Goal: Transaction & Acquisition: Purchase product/service

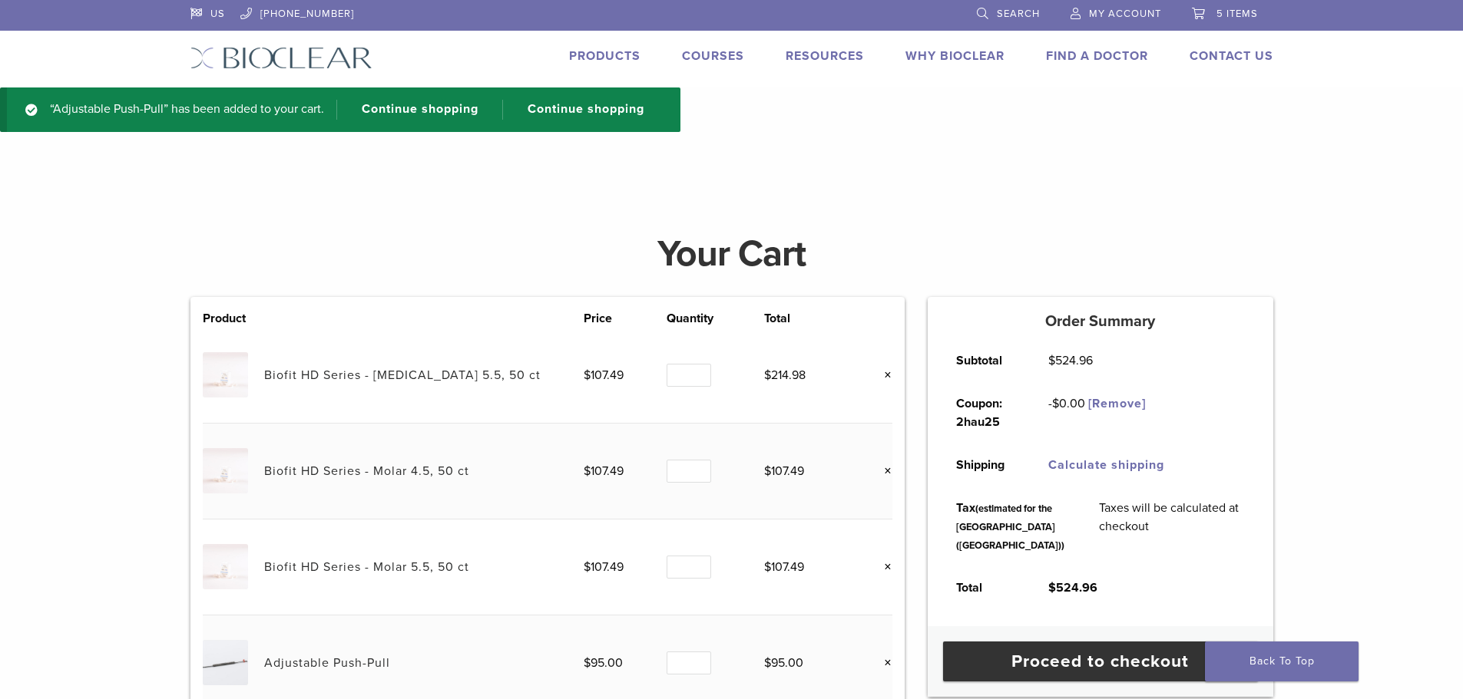
scroll to position [154, 0]
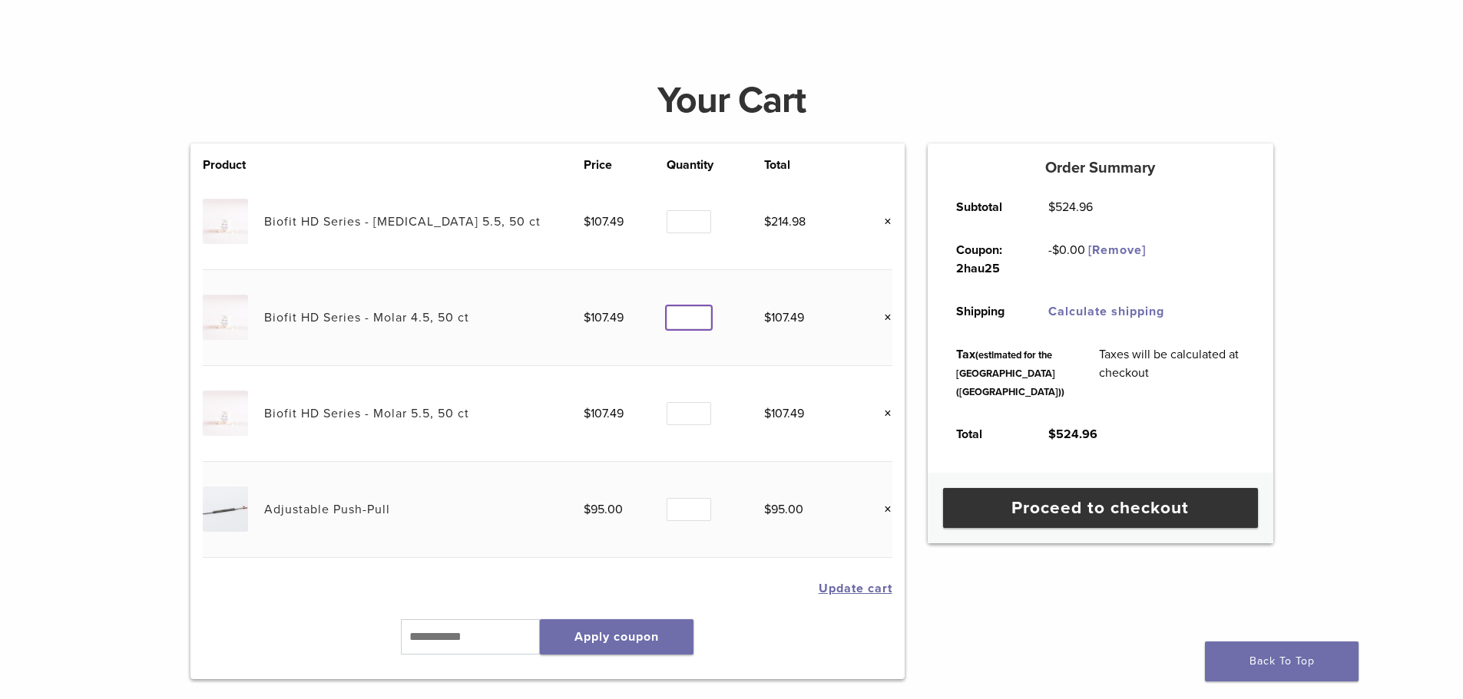
type input "*"
click at [702, 315] on input "*" at bounding box center [688, 318] width 45 height 24
type input "*"
click at [696, 410] on input "*" at bounding box center [688, 414] width 45 height 24
click at [751, 602] on td "Update cart" at bounding box center [548, 588] width 690 height 61
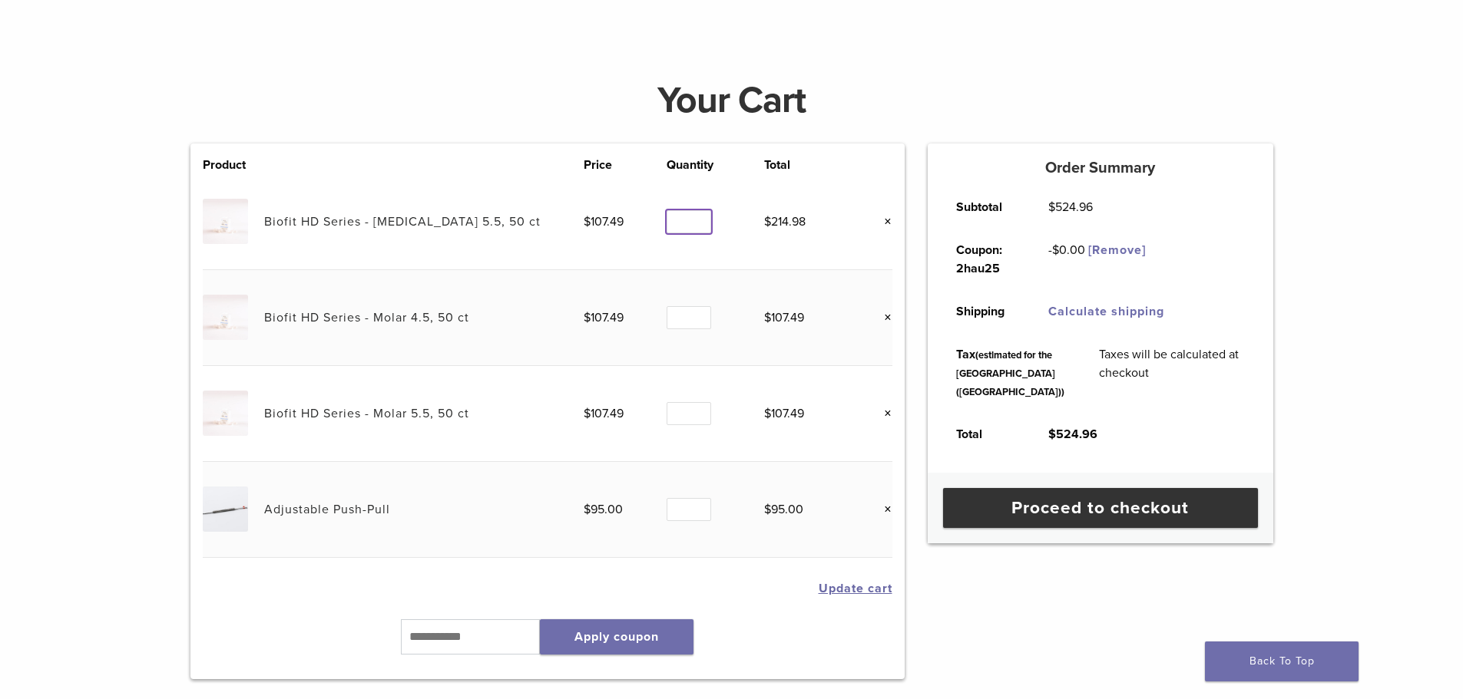
type input "*"
click at [700, 217] on input "*" at bounding box center [688, 222] width 45 height 24
click at [842, 587] on button "Update cart" at bounding box center [856, 589] width 74 height 12
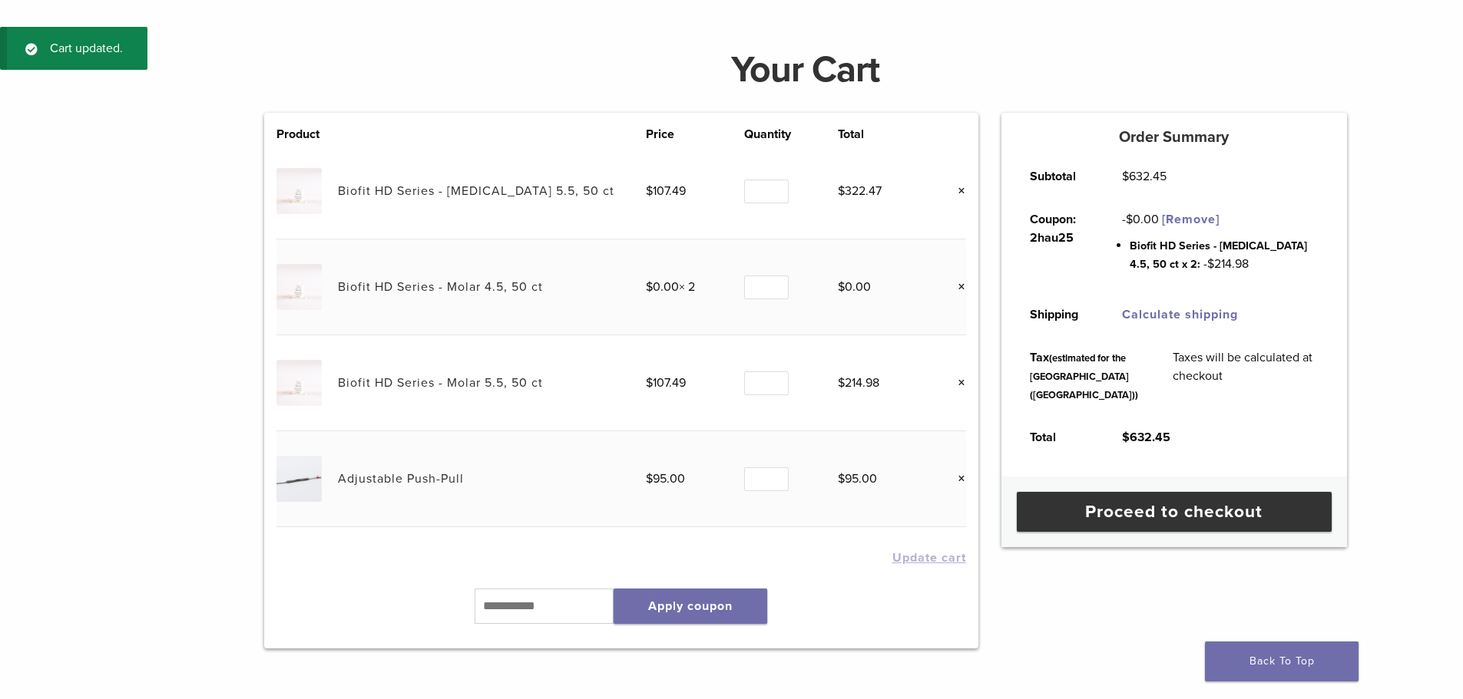
scroll to position [134, 0]
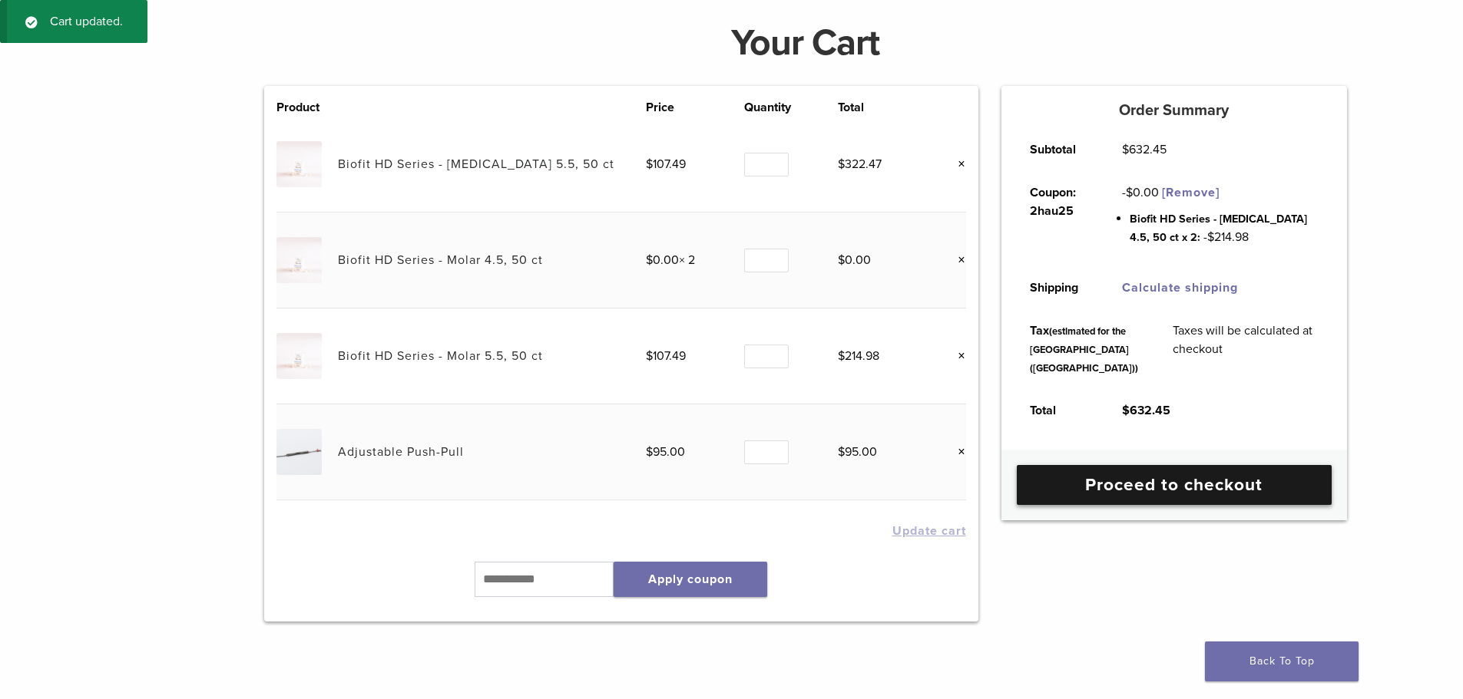
click at [1214, 505] on link "Proceed to checkout" at bounding box center [1174, 485] width 315 height 40
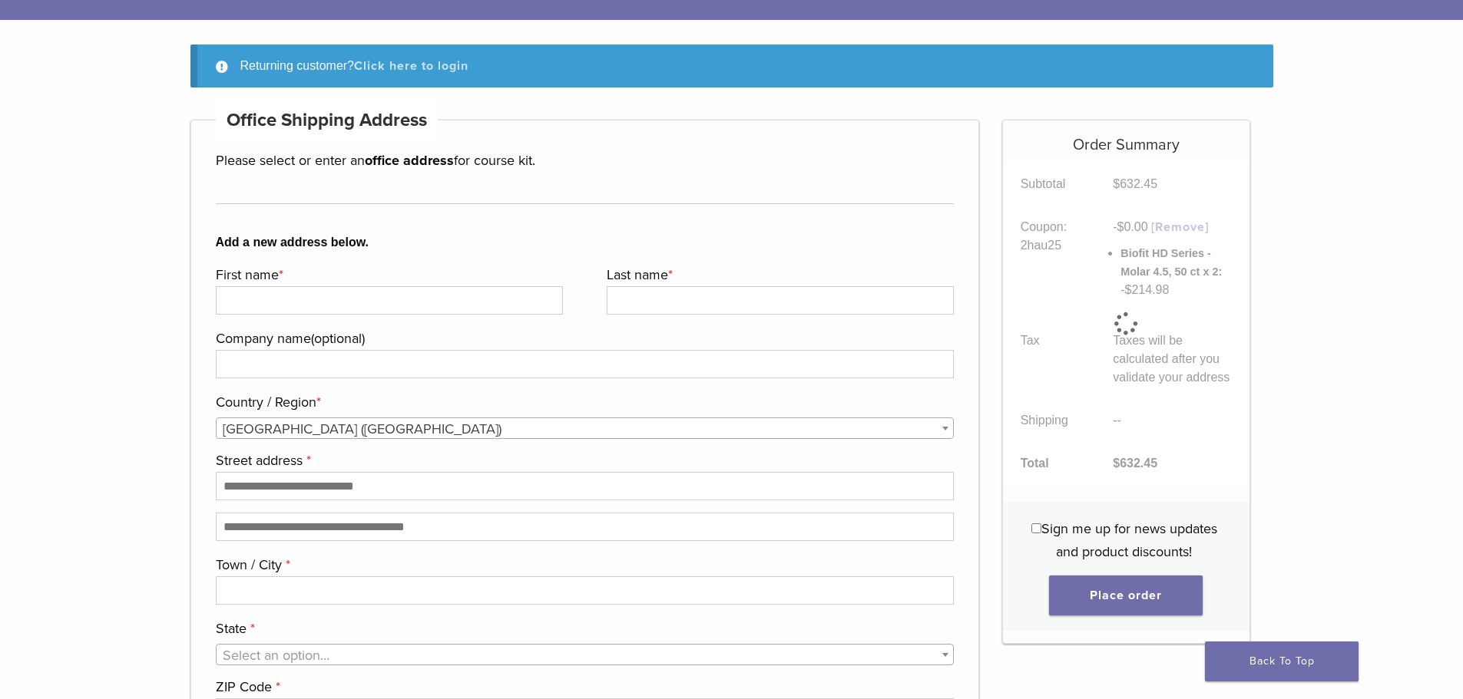
click at [442, 67] on link "Click here to login" at bounding box center [411, 65] width 114 height 15
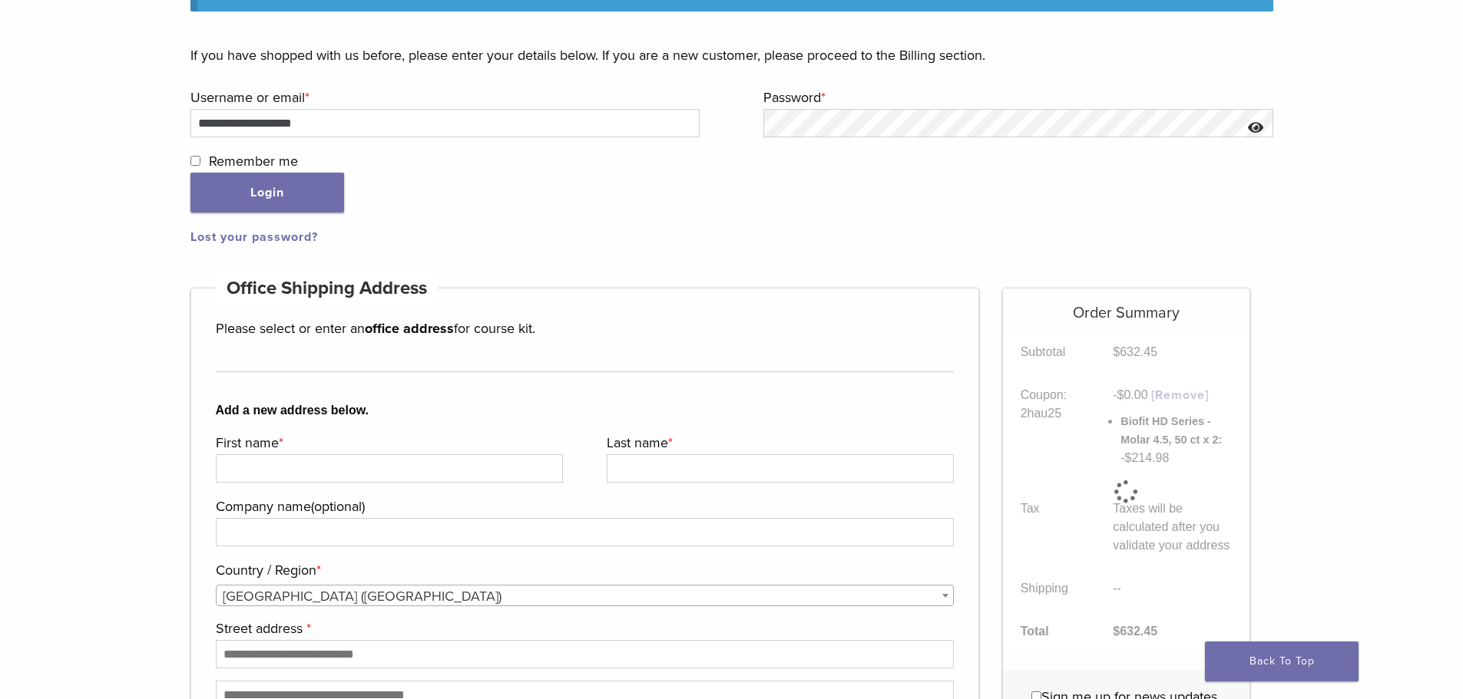
scroll to position [235, 0]
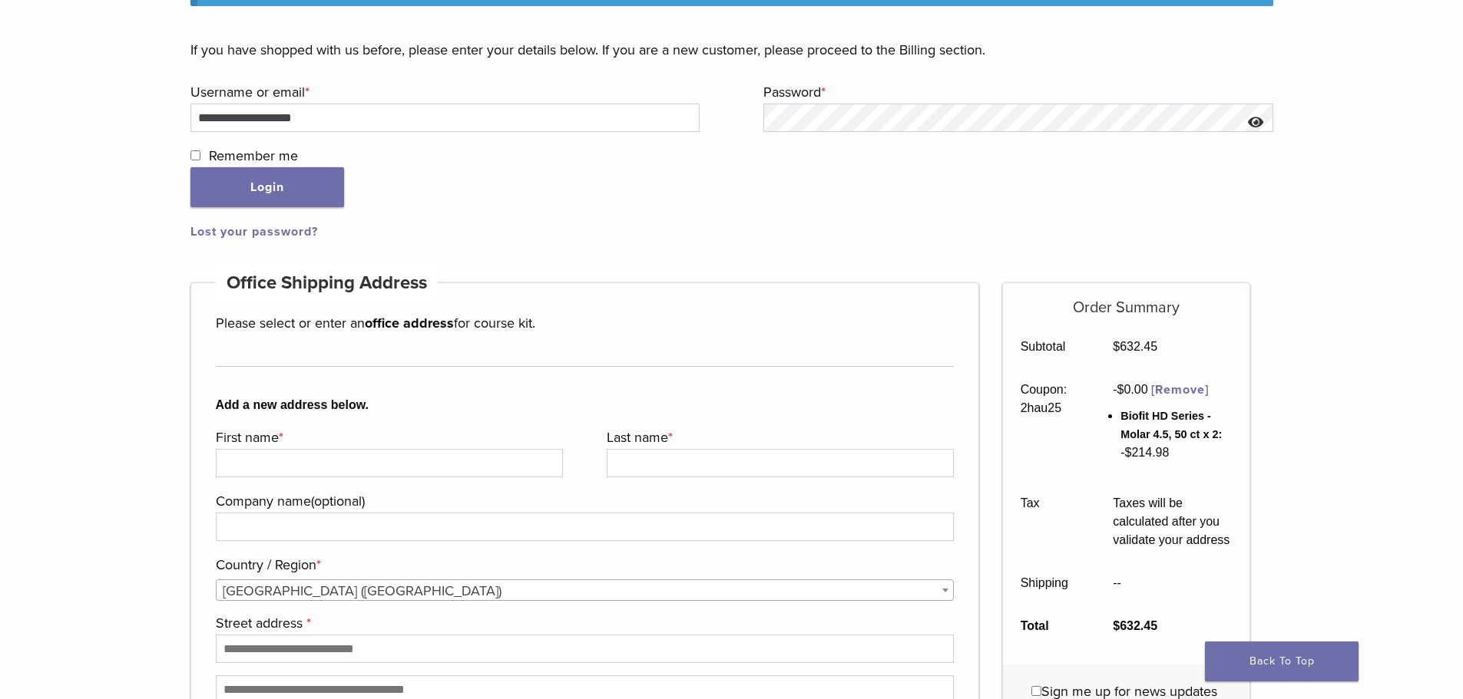
click at [248, 158] on span "Remember me" at bounding box center [253, 155] width 89 height 17
click at [269, 187] on button "Login" at bounding box center [267, 187] width 154 height 40
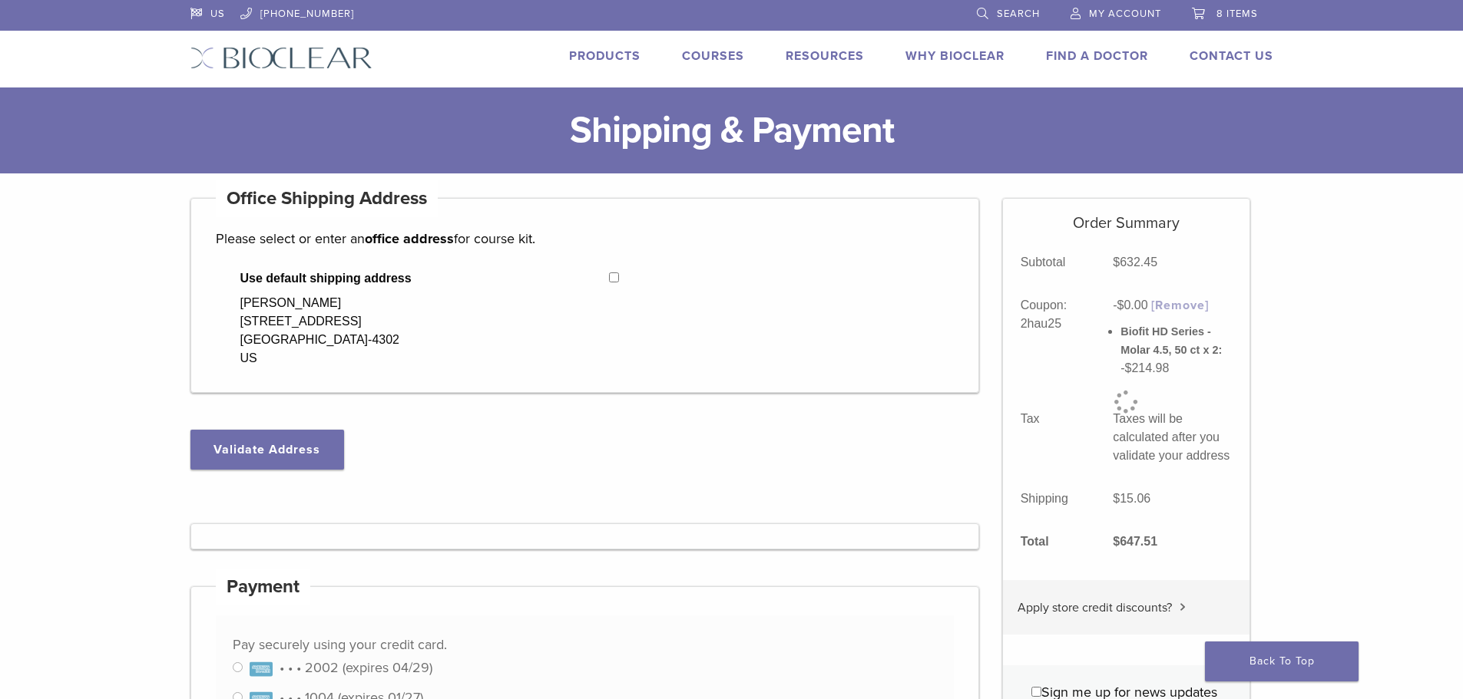
select select "**"
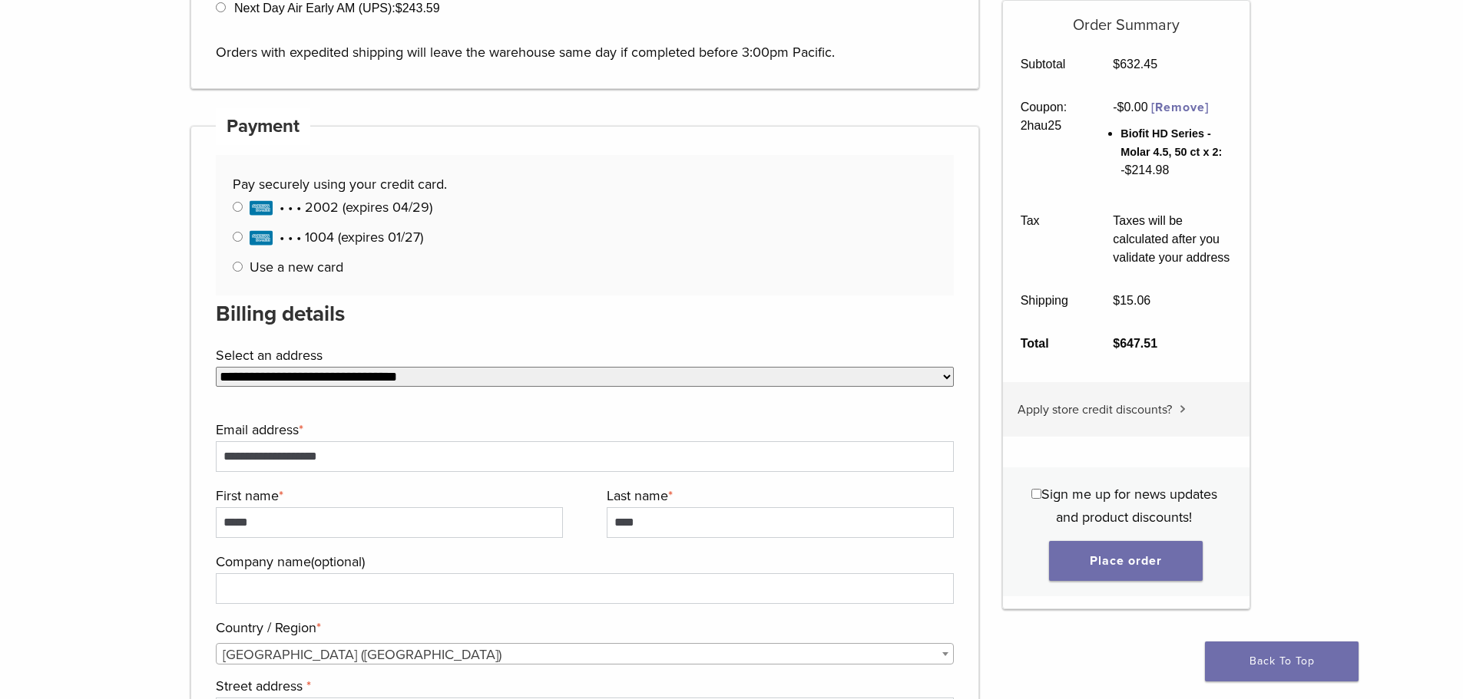
scroll to position [777, 0]
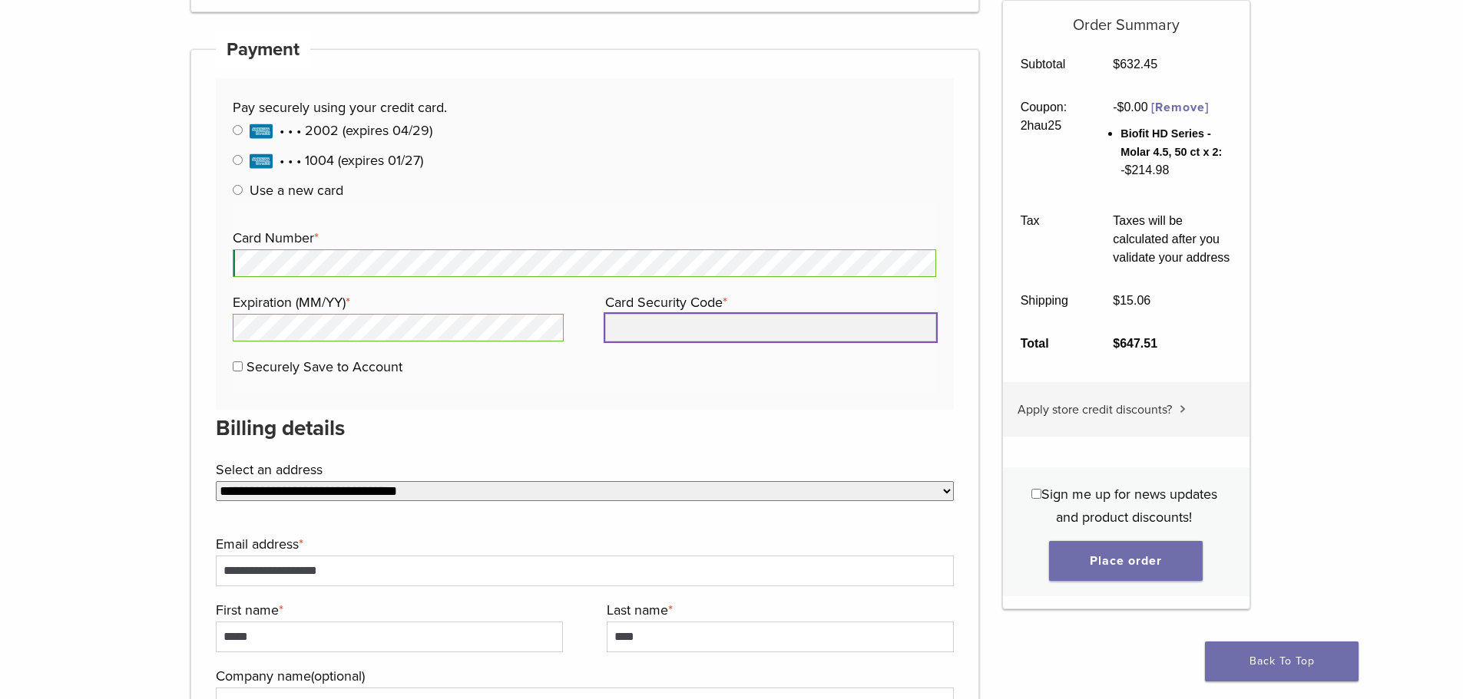
click at [715, 332] on input "Card Security Code *" at bounding box center [770, 328] width 331 height 28
type input "****"
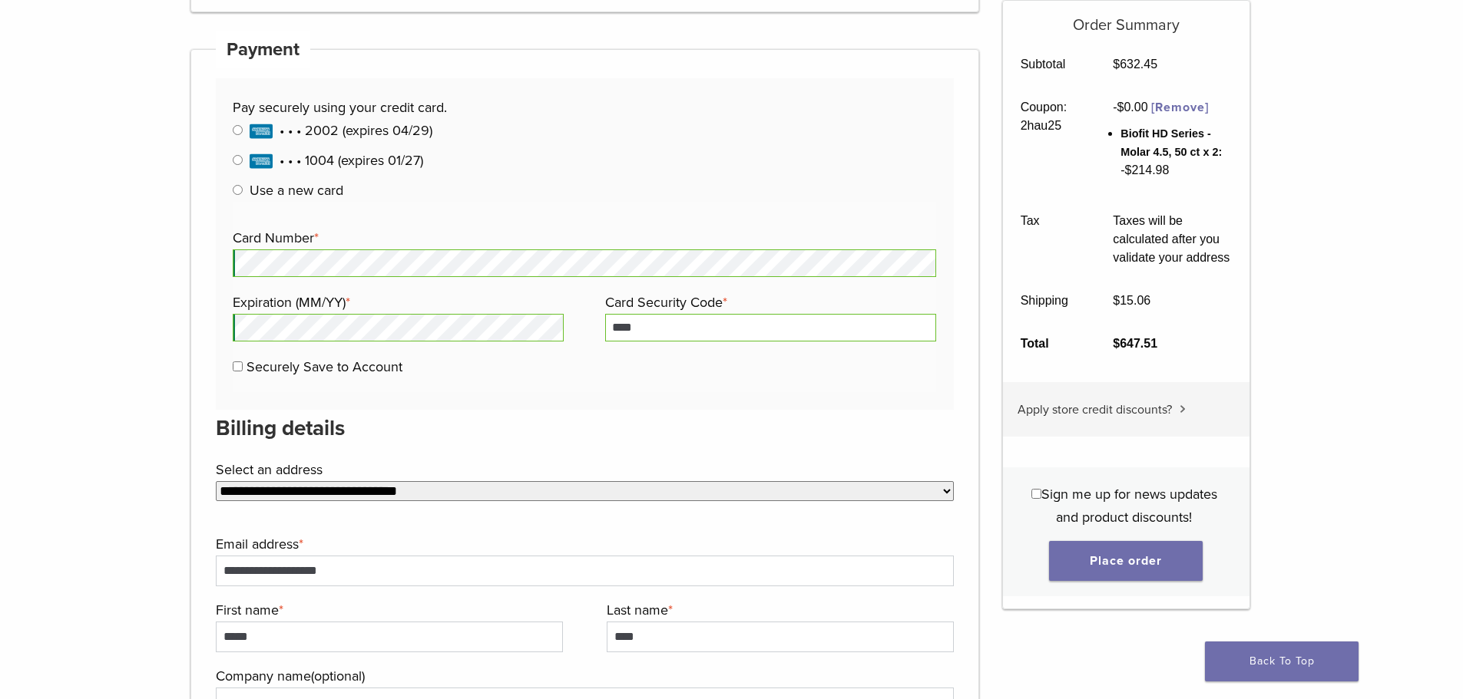
click at [387, 363] on label "Securely Save to Account" at bounding box center [324, 367] width 156 height 17
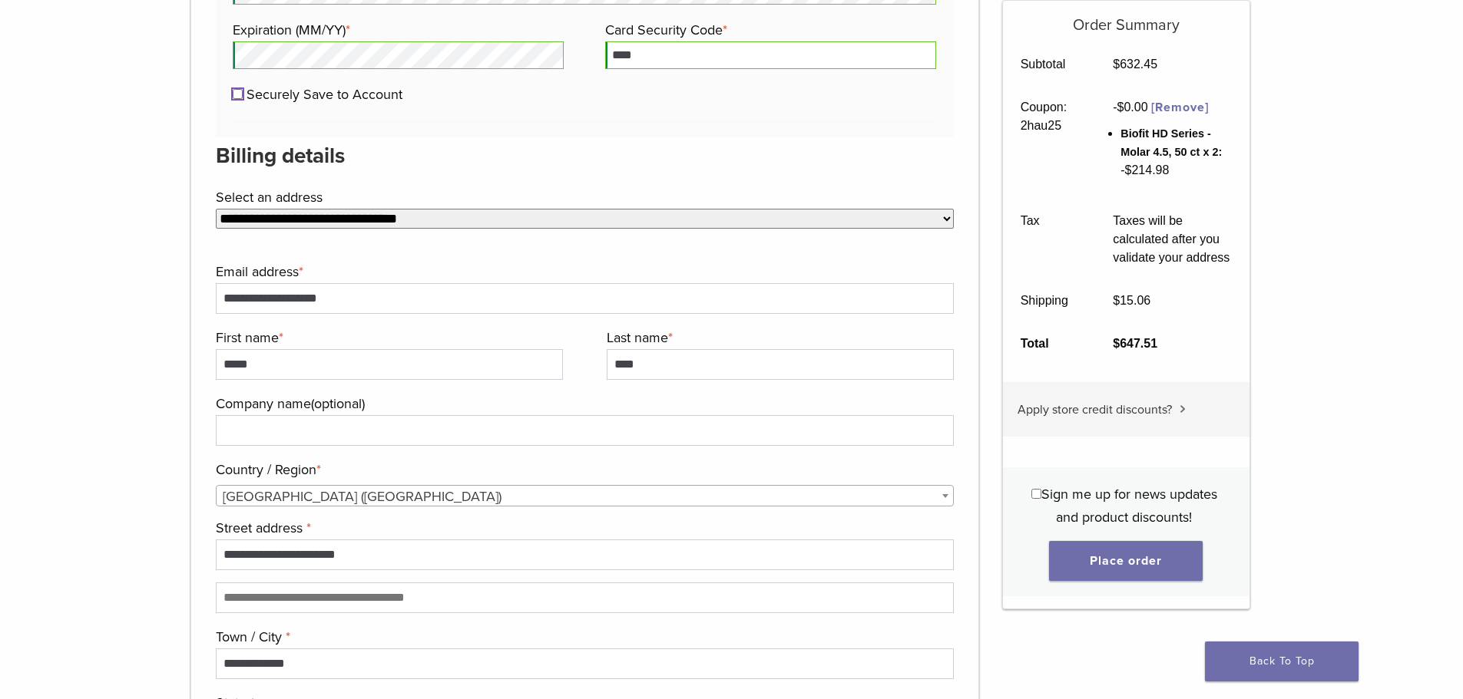
scroll to position [1084, 0]
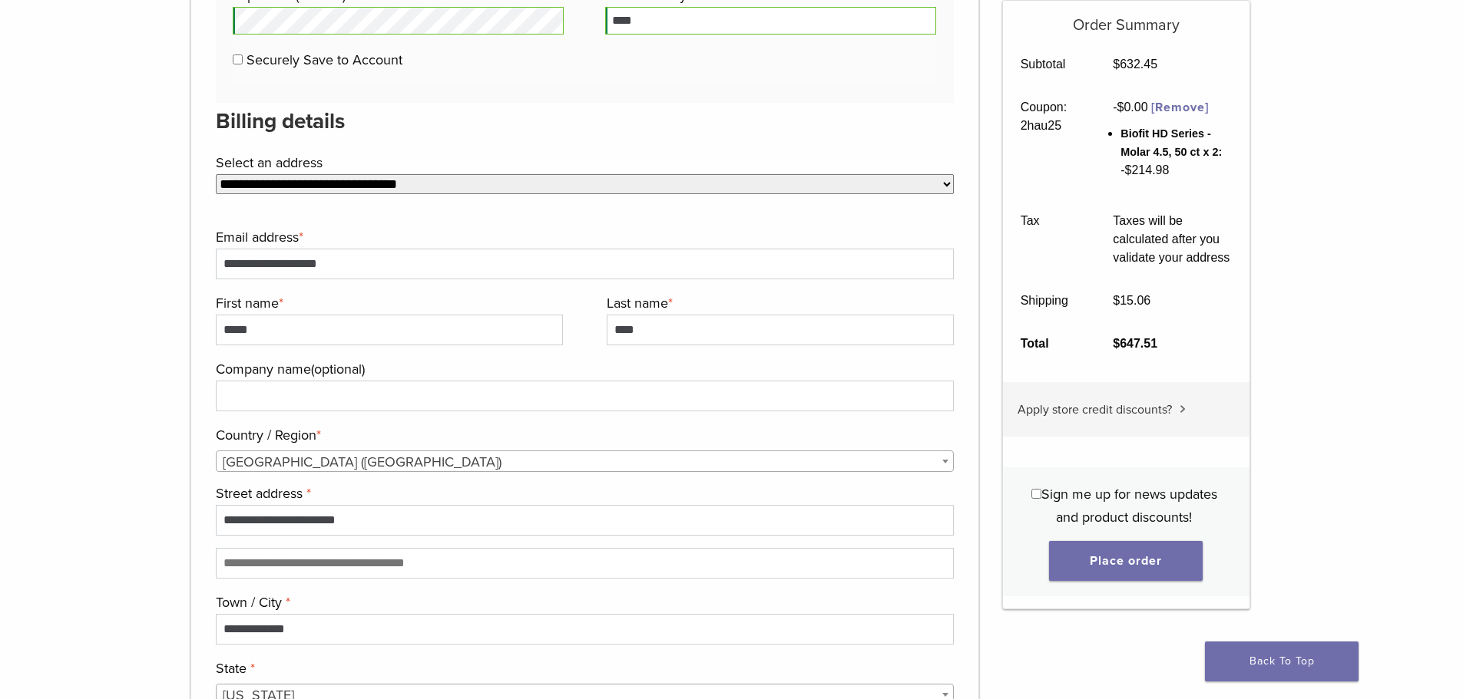
click at [579, 184] on select "**********" at bounding box center [585, 184] width 739 height 20
click at [607, 147] on div "**********" at bounding box center [585, 487] width 739 height 769
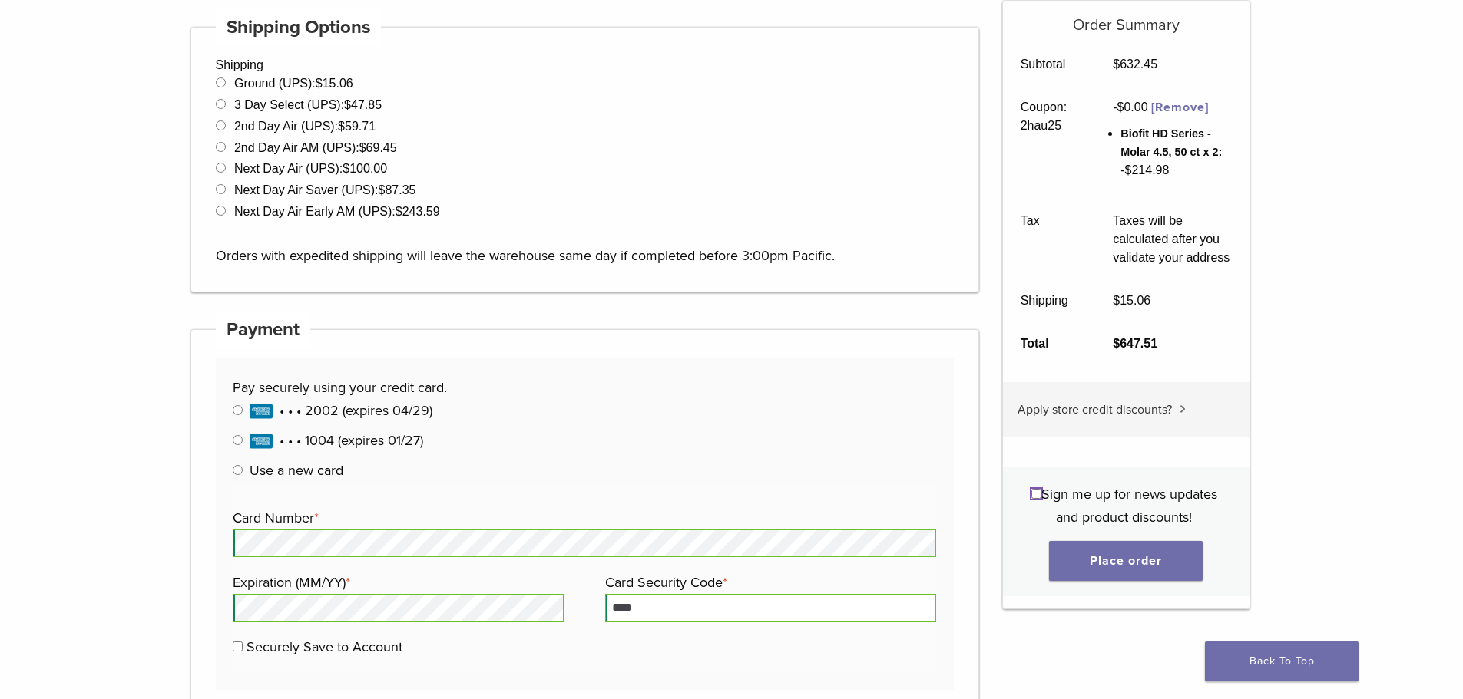
scroll to position [470, 0]
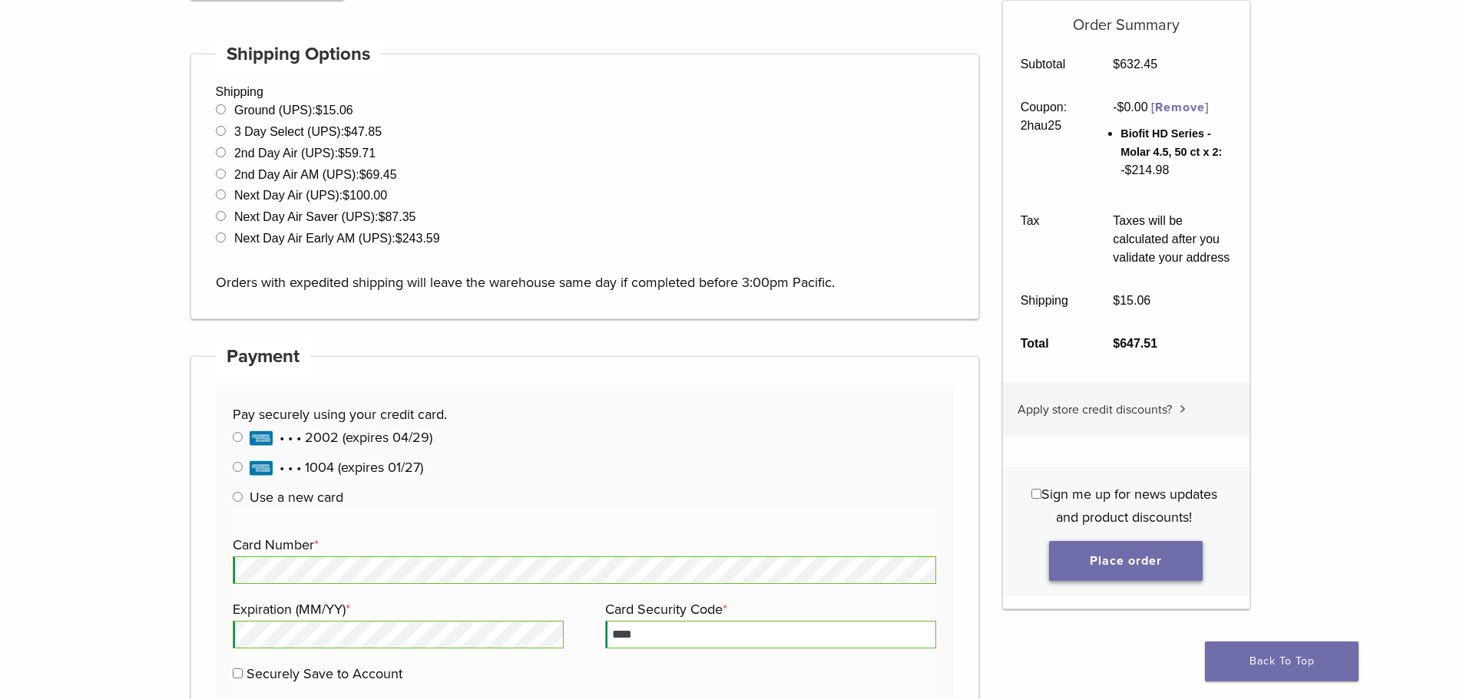
click at [1176, 562] on button "Place order" at bounding box center [1126, 561] width 154 height 40
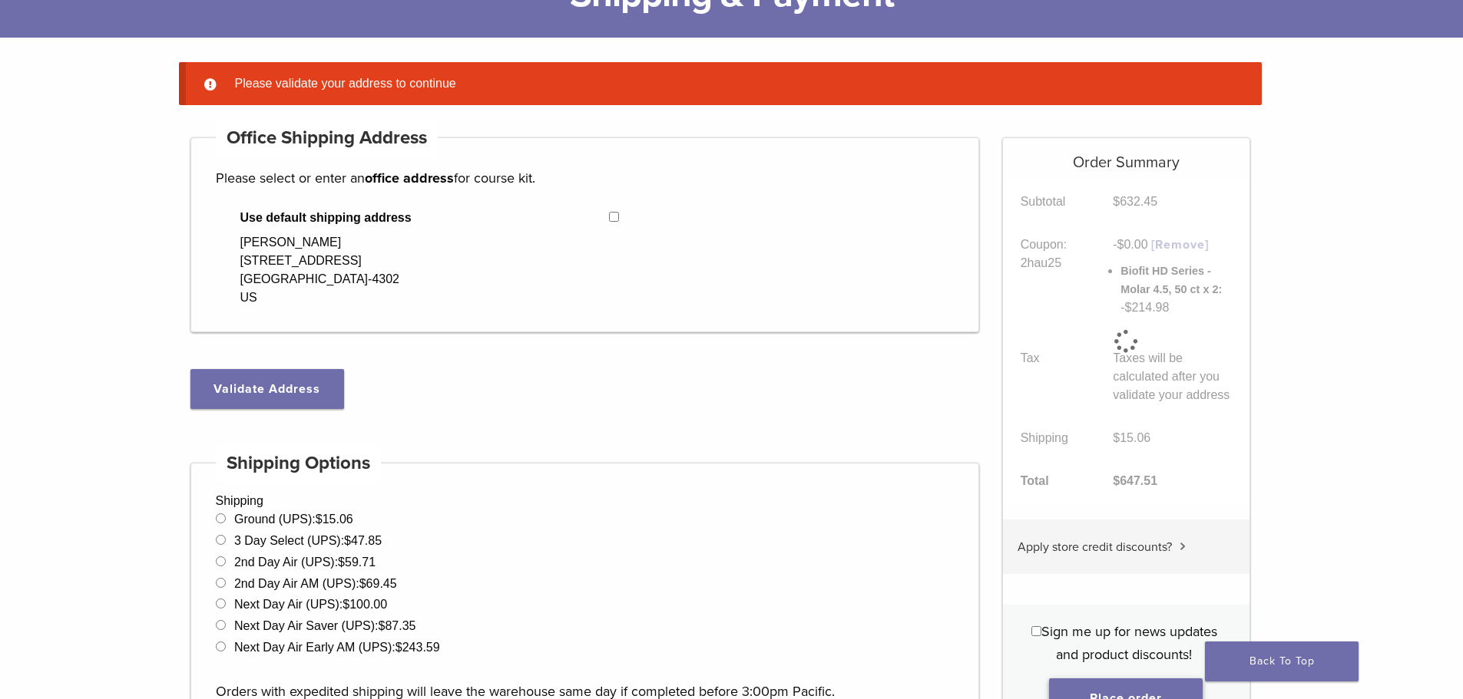
scroll to position [121, 0]
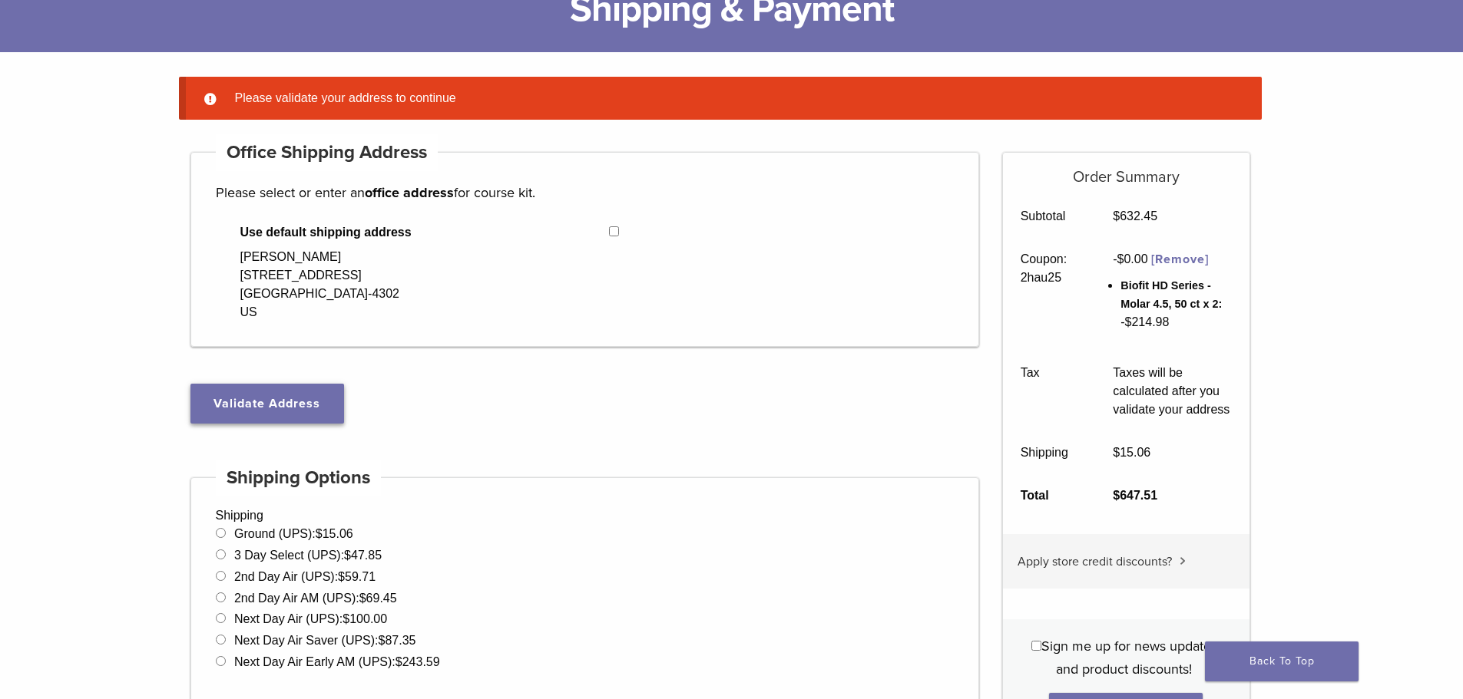
click at [294, 401] on button "Validate Address" at bounding box center [267, 404] width 154 height 40
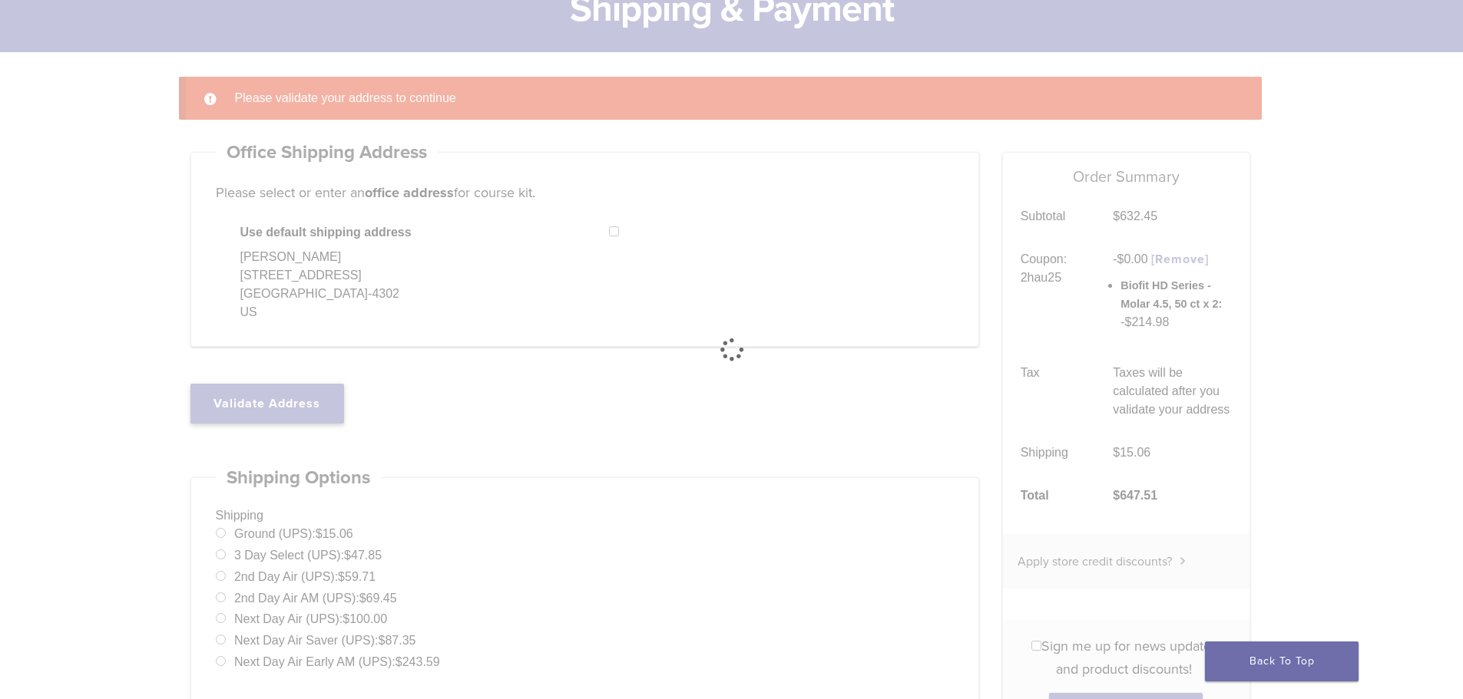
select select "**"
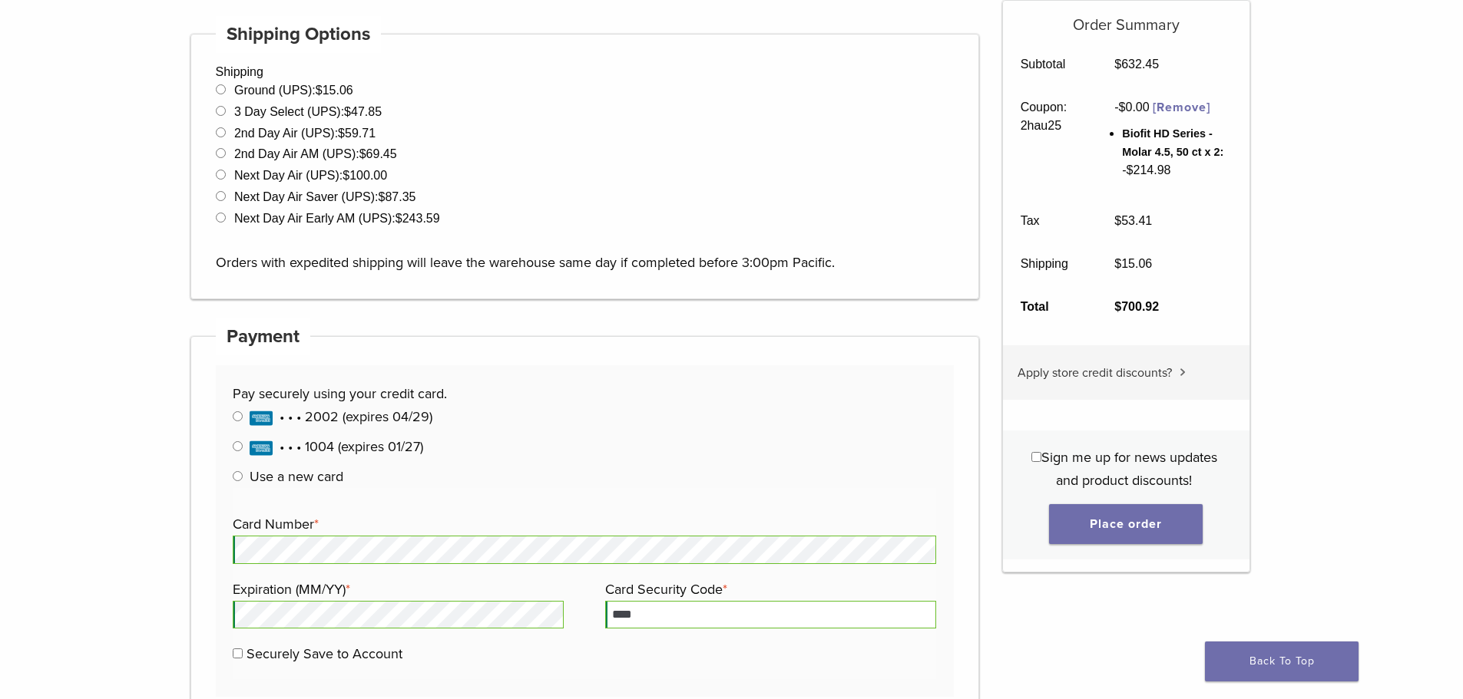
scroll to position [736, 0]
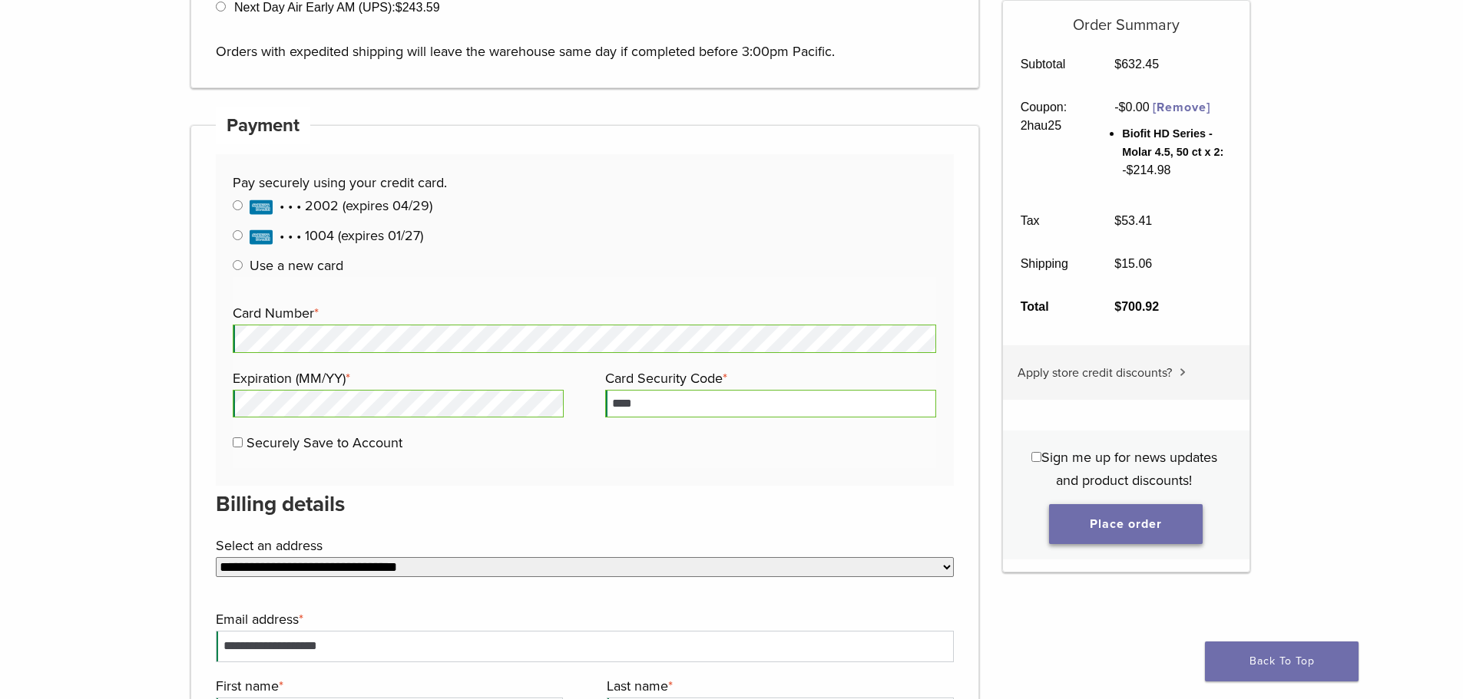
click at [1171, 509] on button "Place order" at bounding box center [1126, 524] width 154 height 40
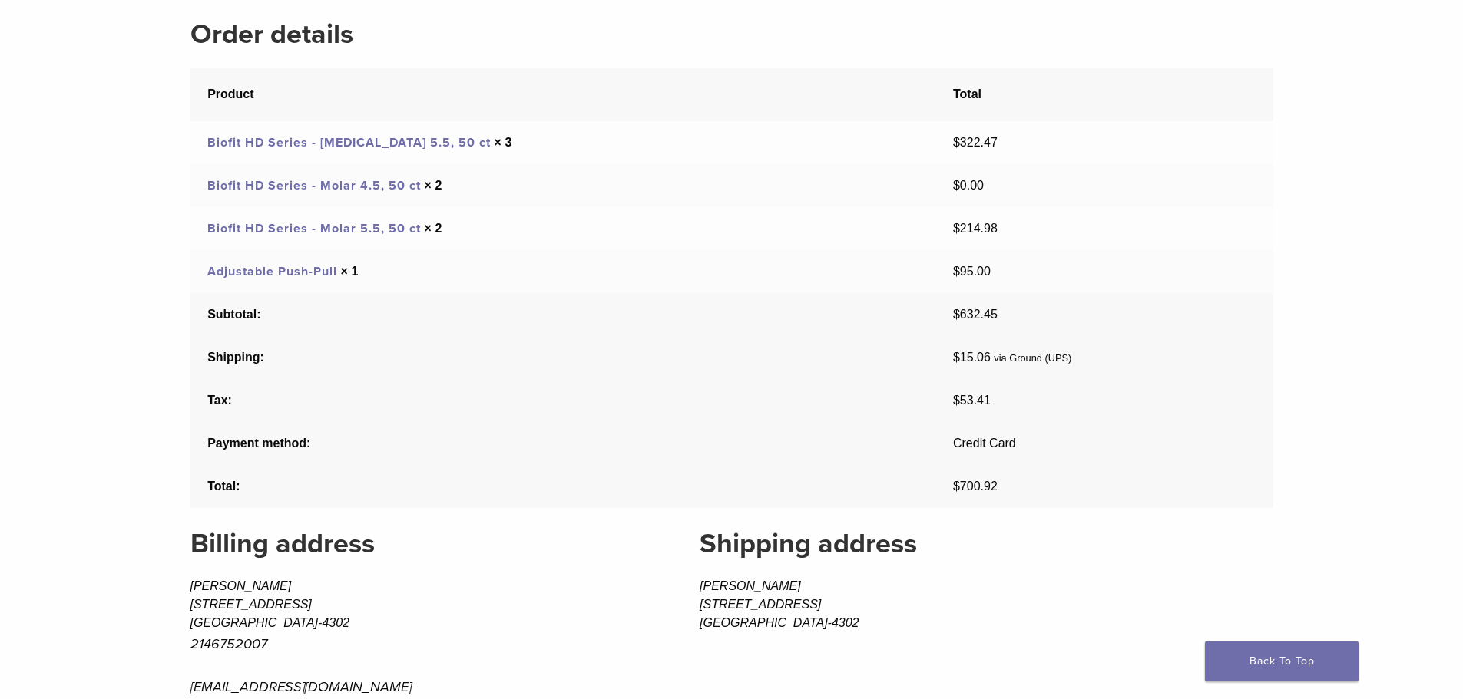
scroll to position [614, 0]
